Goal: Information Seeking & Learning: Learn about a topic

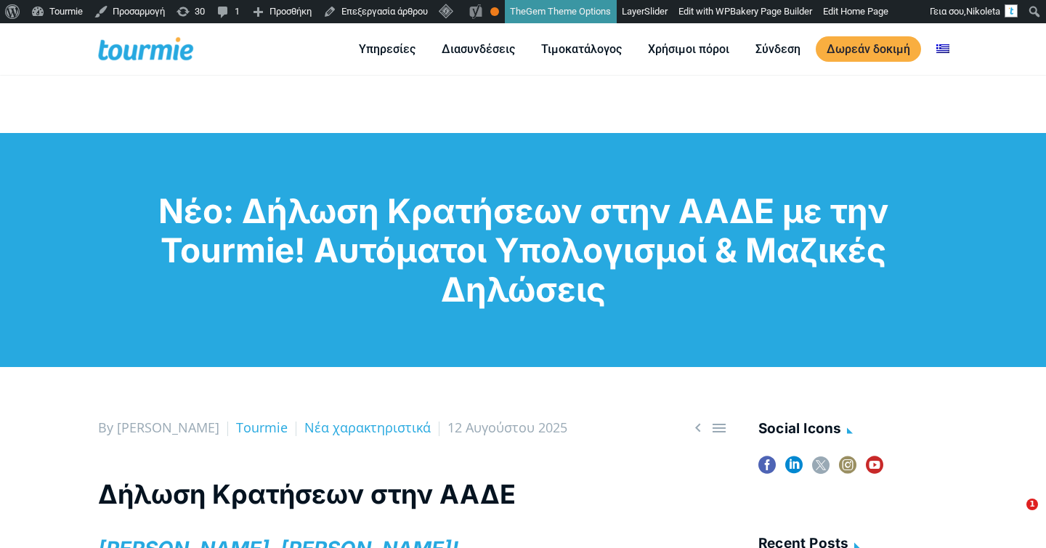
scroll to position [319, 0]
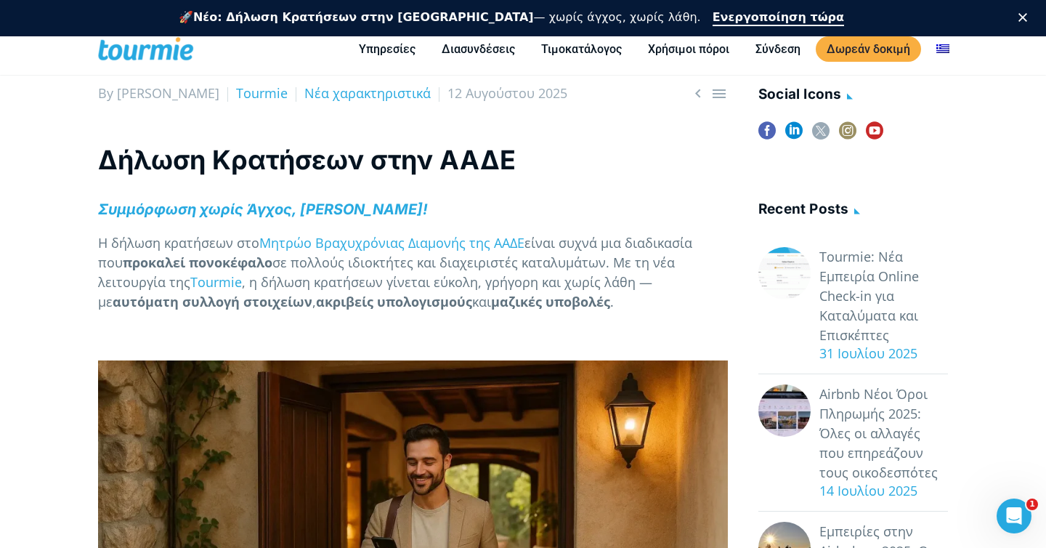
click at [1025, 19] on polygon "Κλείσιμο" at bounding box center [1023, 17] width 9 height 9
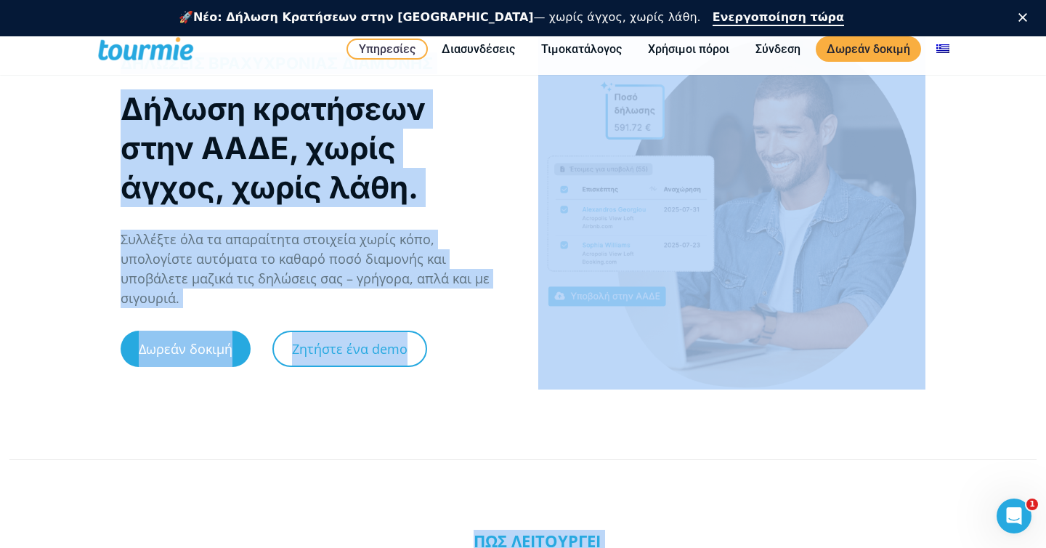
click at [126, 291] on p "Συλλέξτε όλα τα απαραίτητα στοιχεία χωρίς κόπο, υπολογίστε αυτόματα το καθαρό π…" at bounding box center [314, 269] width 387 height 78
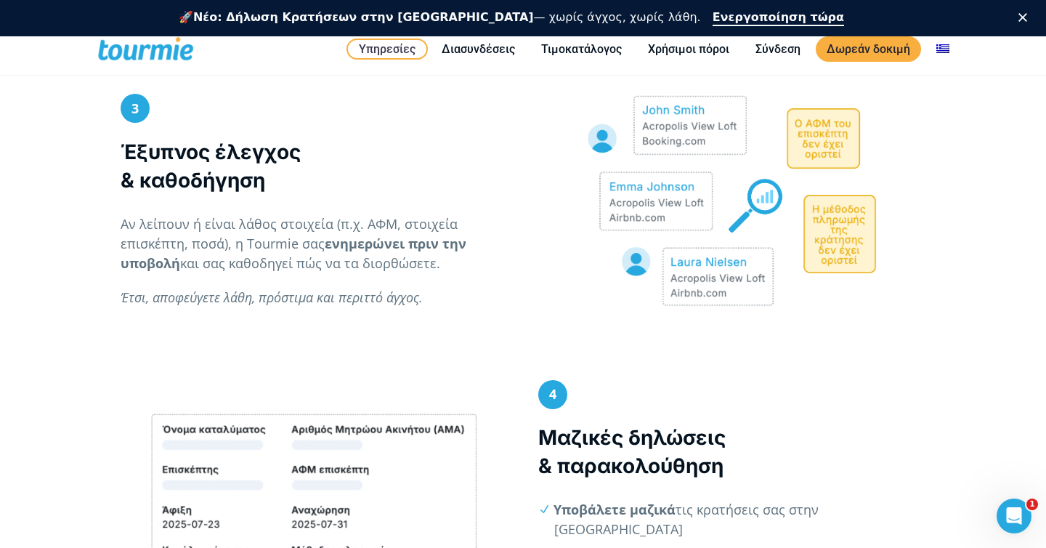
scroll to position [1362, 0]
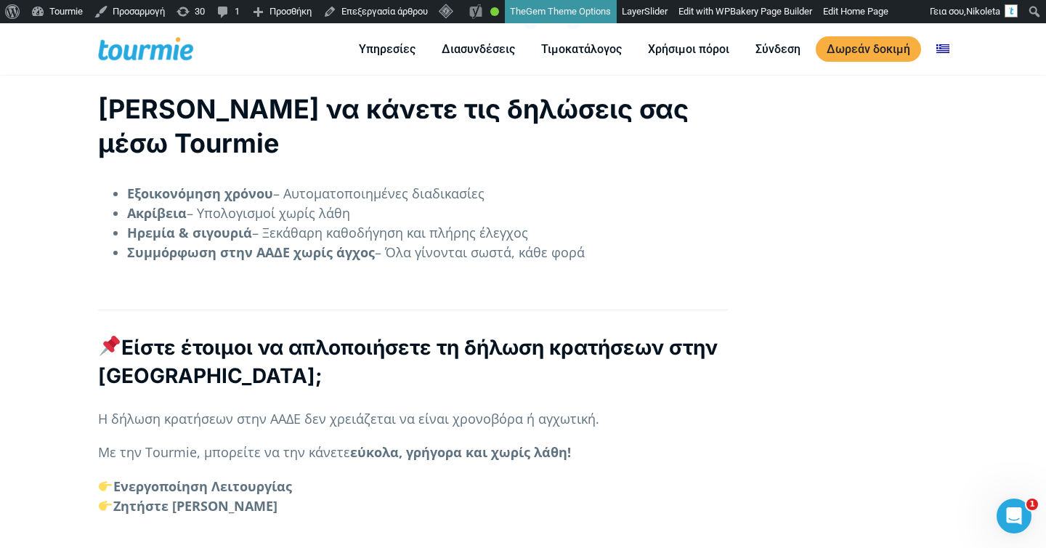
scroll to position [3624, 0]
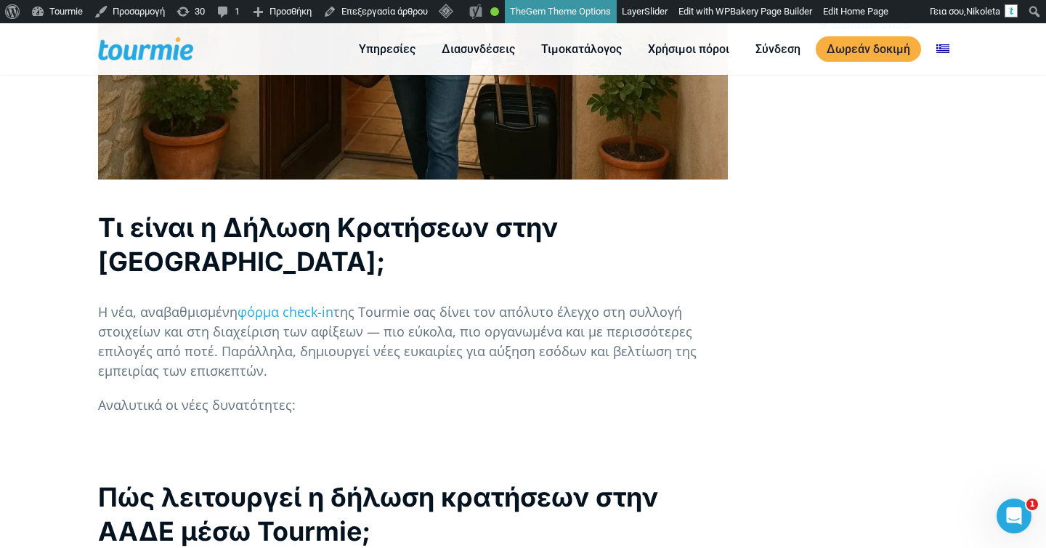
scroll to position [968, 0]
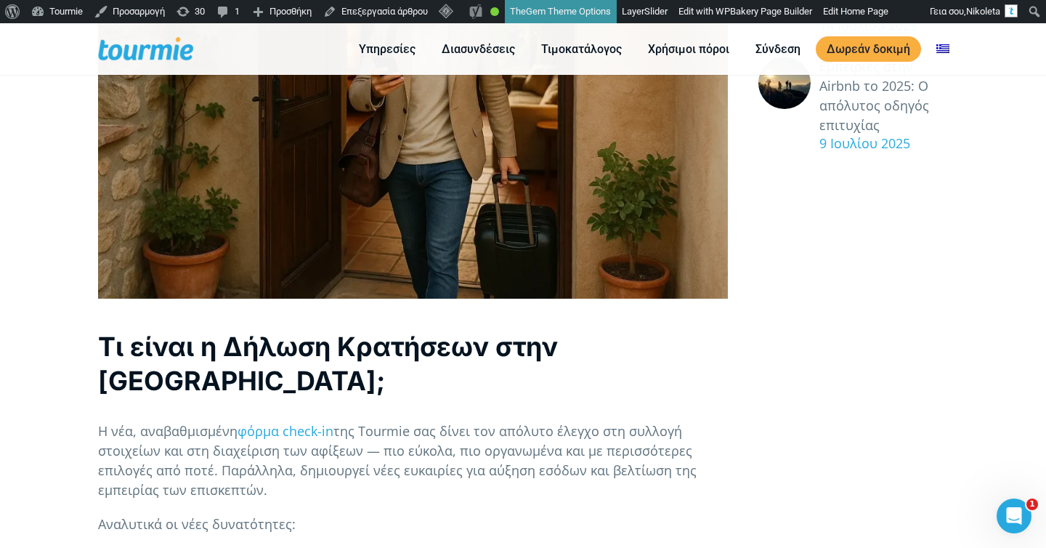
scroll to position [806, 0]
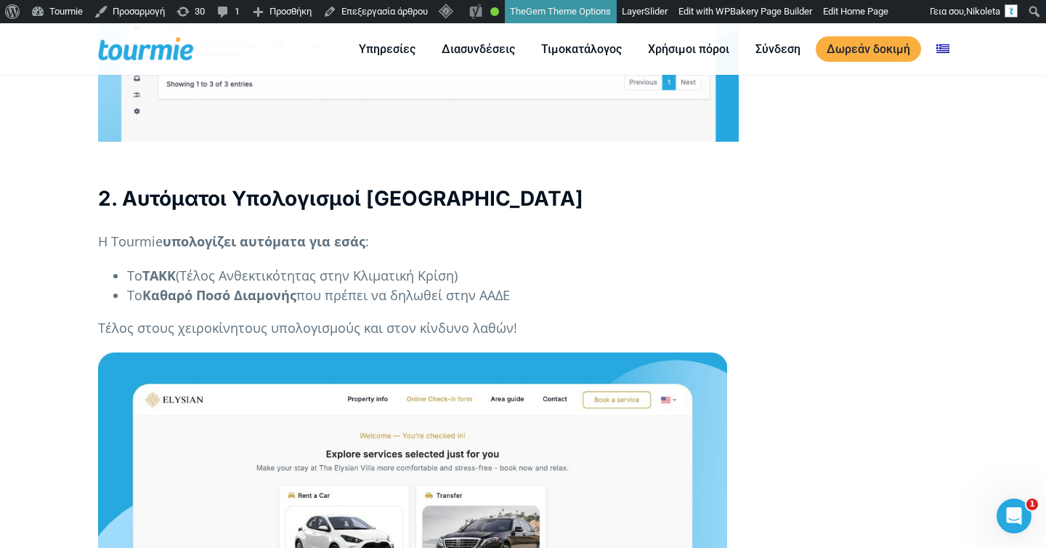
scroll to position [2066, 0]
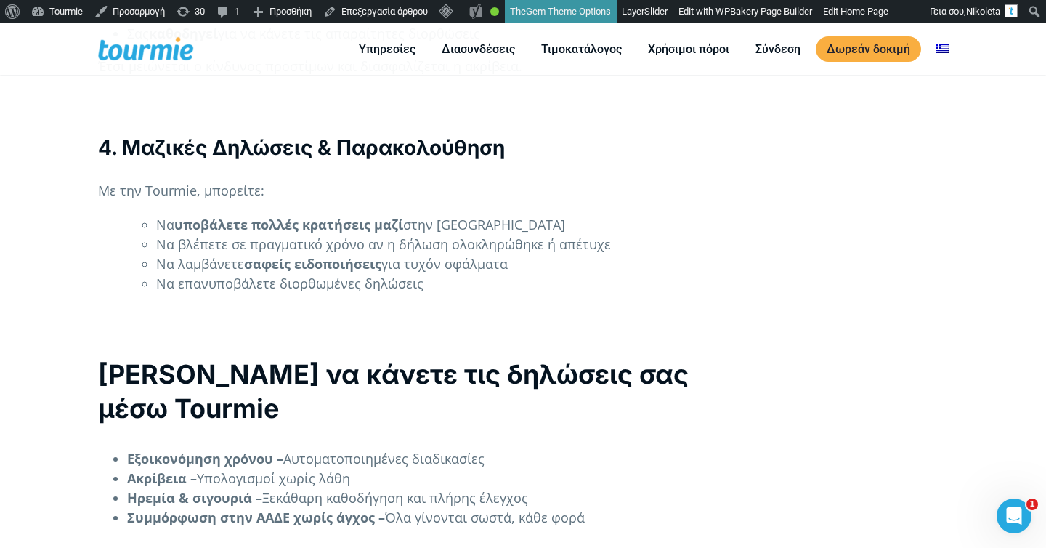
scroll to position [1895, 0]
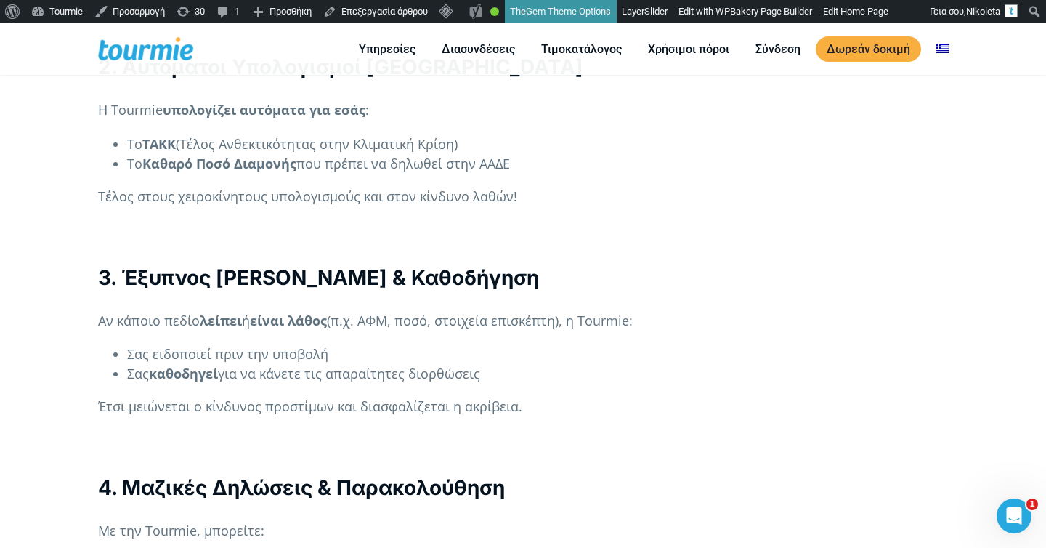
click at [139, 54] on span at bounding box center [157, 49] width 119 height 34
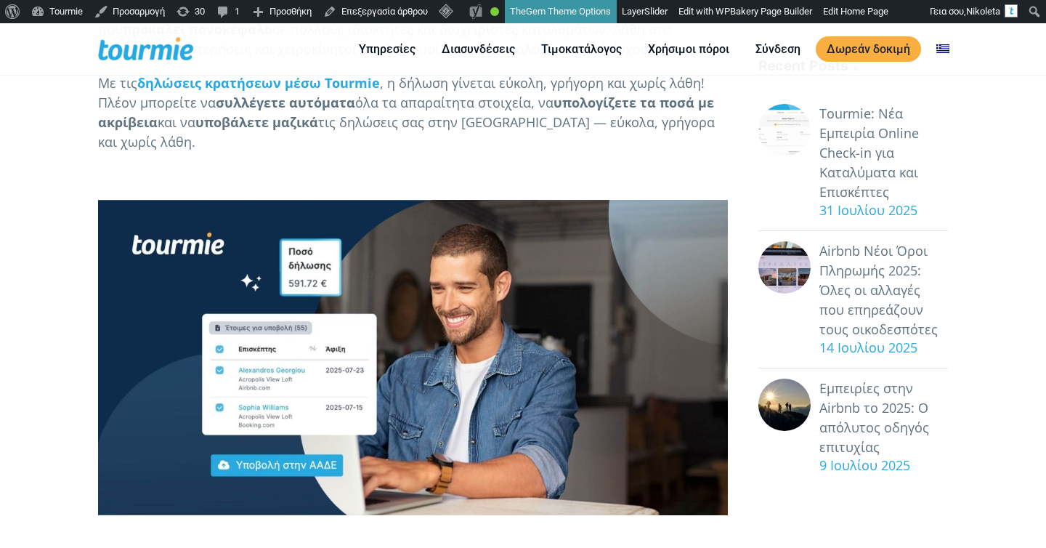
scroll to position [441, 0]
click at [251, 166] on p at bounding box center [413, 176] width 630 height 20
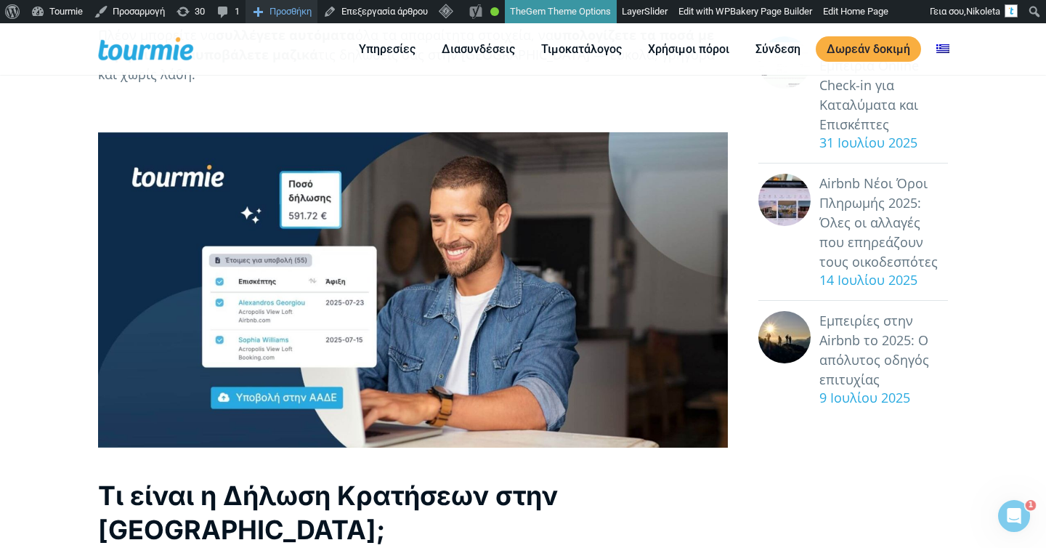
scroll to position [0, 0]
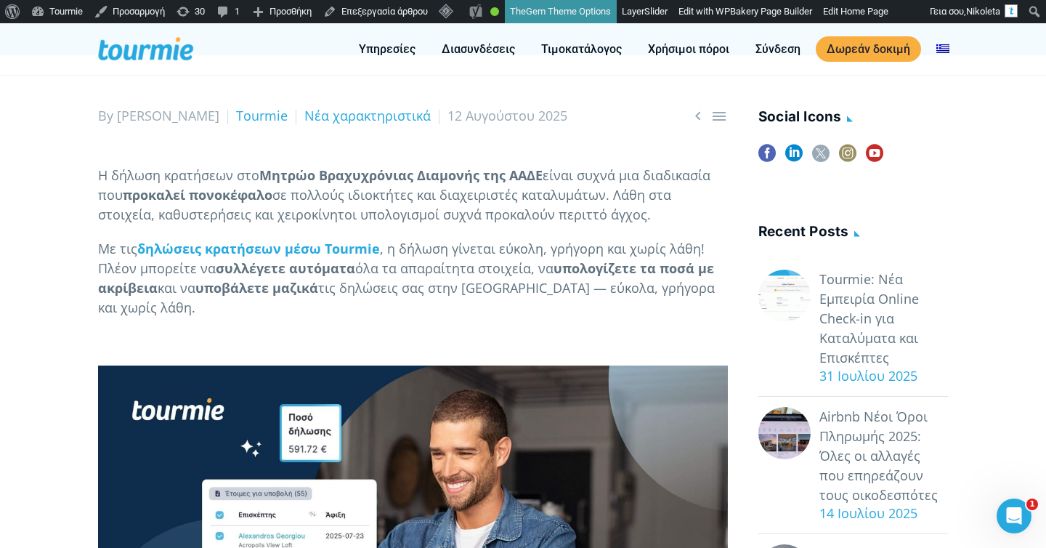
scroll to position [354, 0]
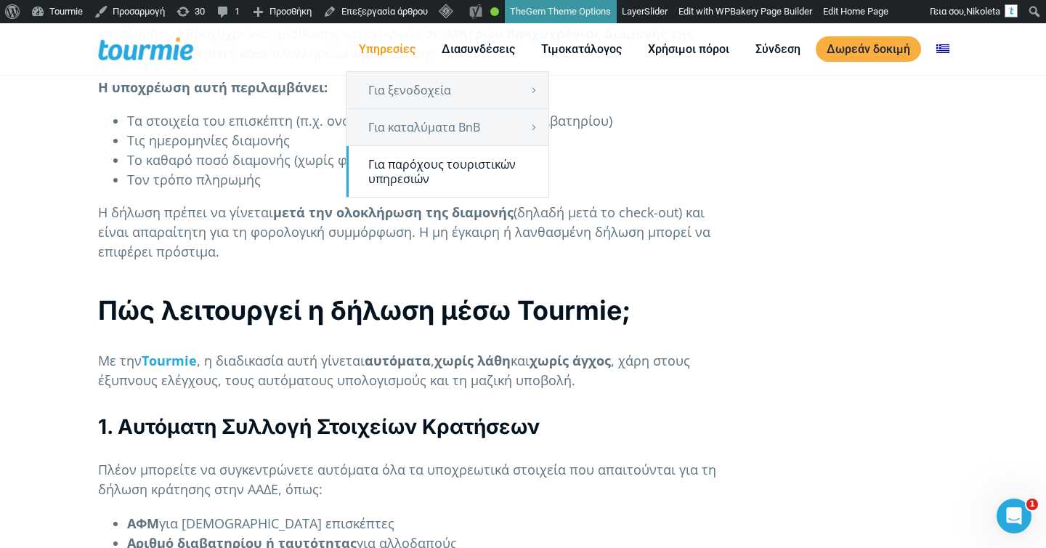
scroll to position [961, 0]
